Goal: Transaction & Acquisition: Download file/media

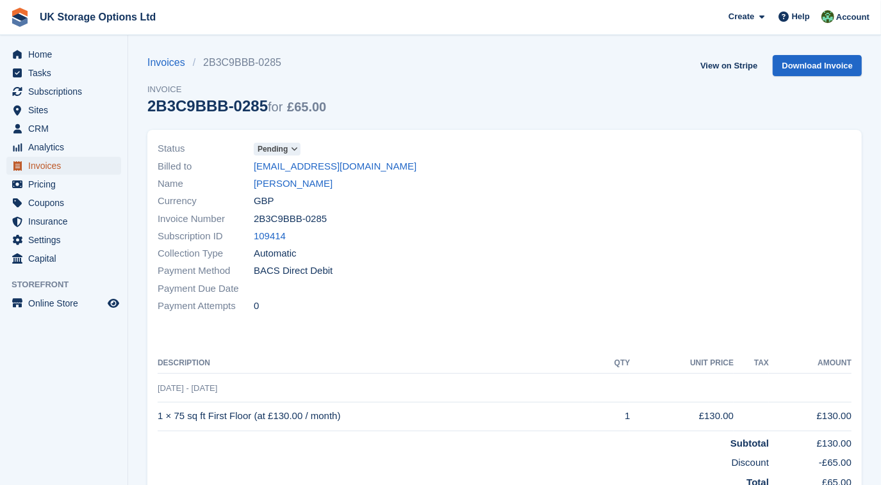
click at [39, 169] on span "Invoices" at bounding box center [66, 166] width 77 height 18
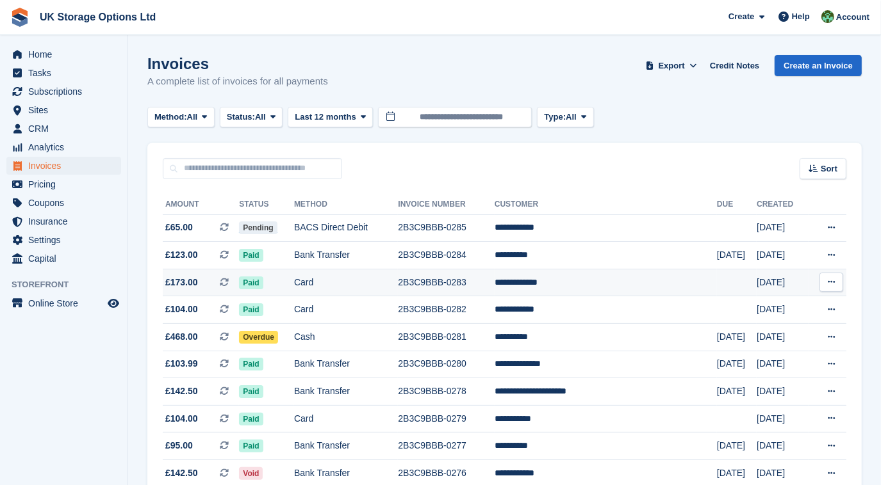
click at [468, 280] on td "2B3C9BBB-0283" at bounding box center [446, 283] width 96 height 28
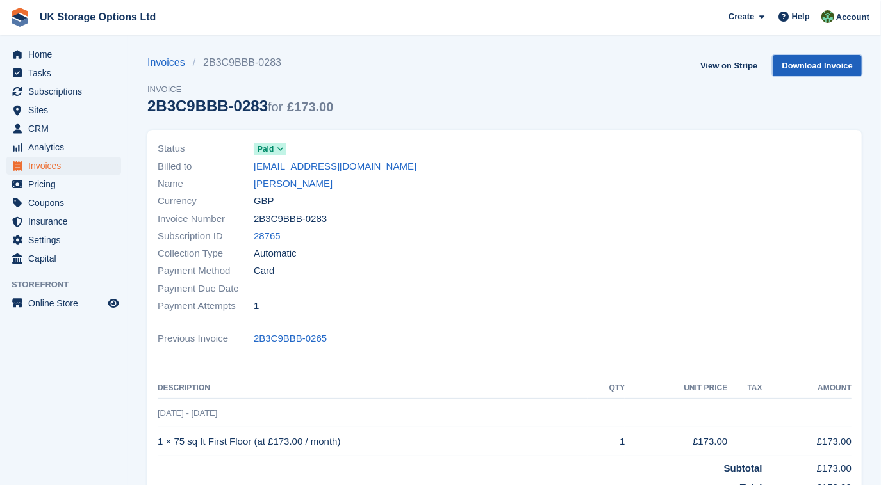
click at [802, 72] on link "Download Invoice" at bounding box center [816, 65] width 89 height 21
